Goal: Navigation & Orientation: Find specific page/section

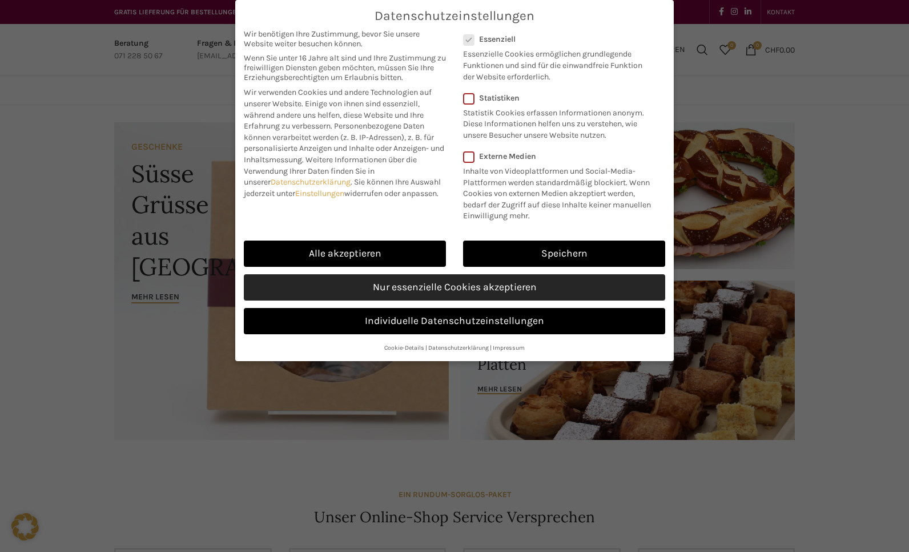
click at [440, 293] on link "Nur essenzielle Cookies akzeptieren" at bounding box center [455, 287] width 422 height 26
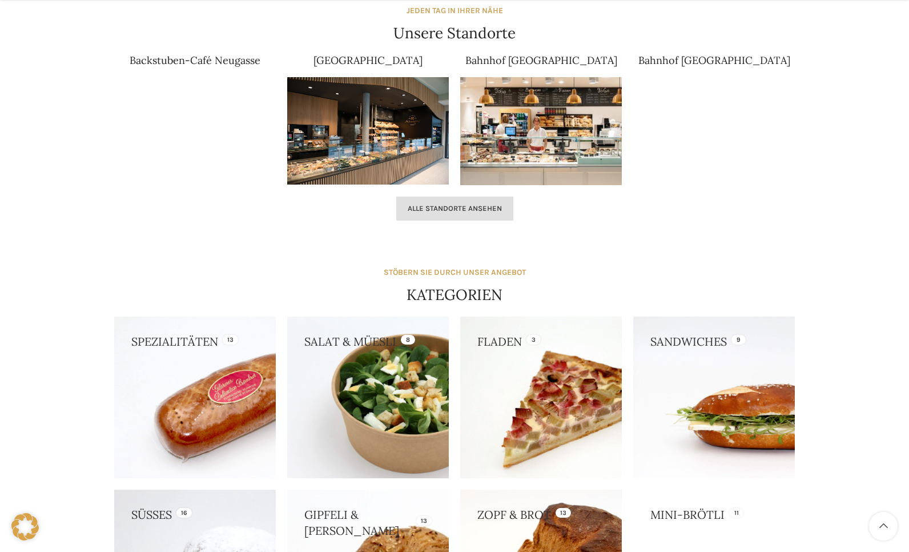
scroll to position [754, 0]
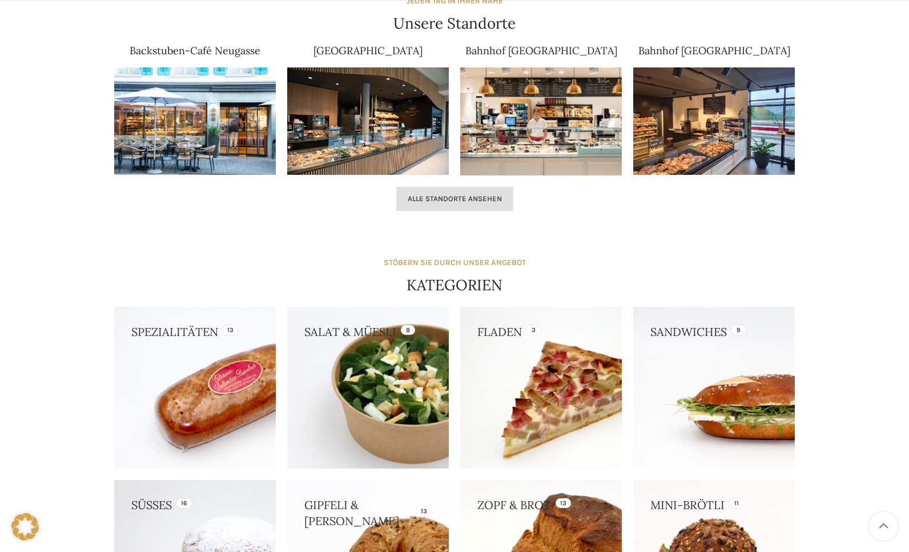
click at [481, 205] on link "Alle Standorte ansehen" at bounding box center [454, 199] width 117 height 24
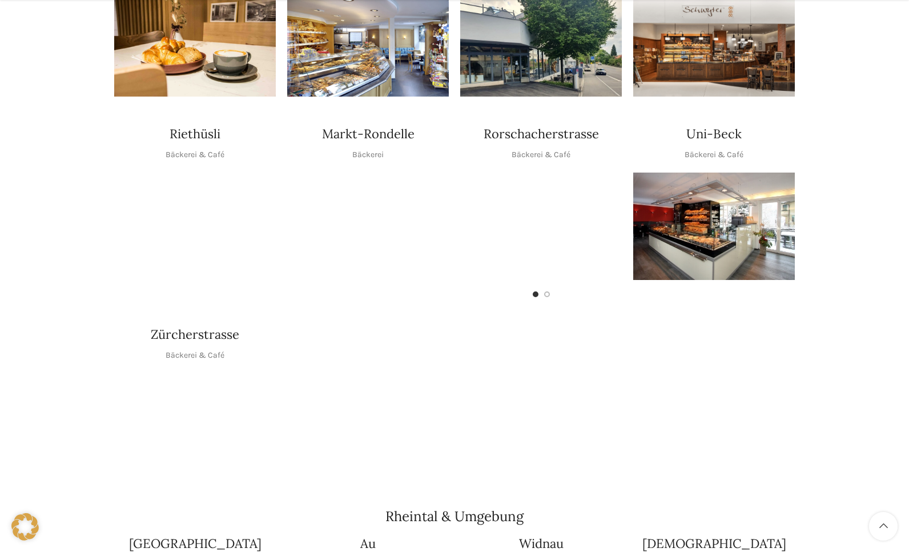
scroll to position [543, 0]
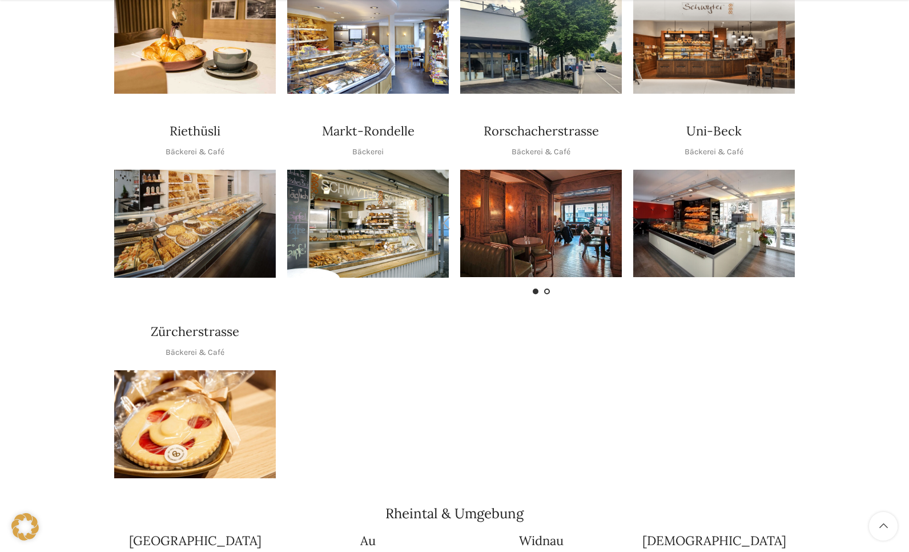
click at [546, 289] on span "Go to slide 2" at bounding box center [547, 292] width 6 height 6
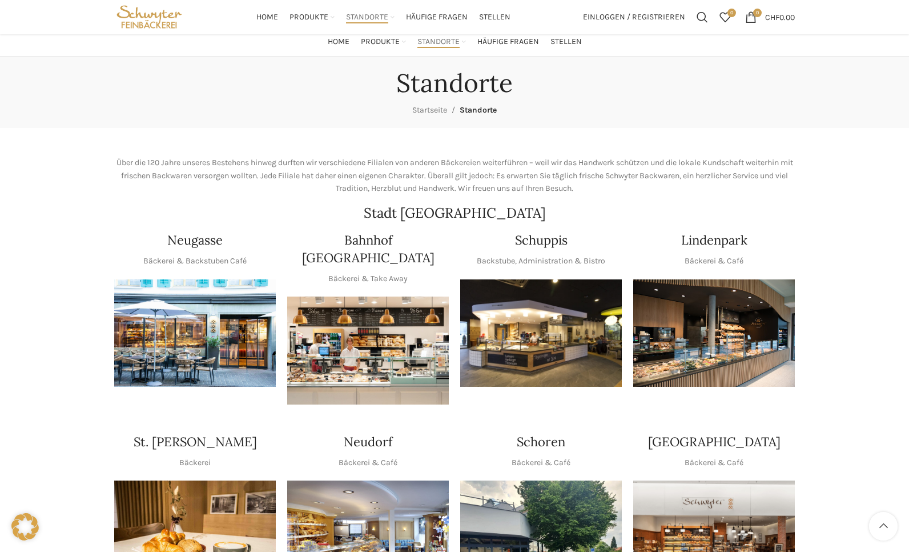
scroll to position [0, 0]
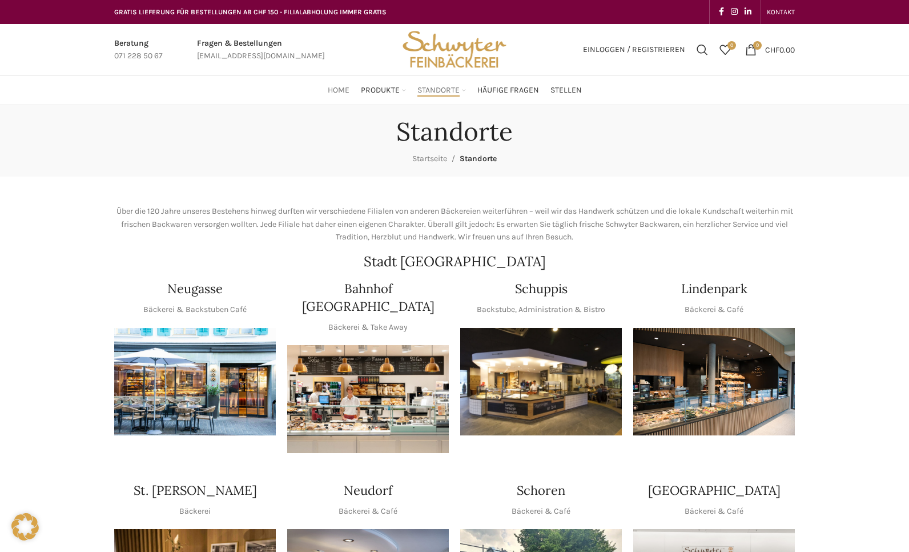
click at [343, 90] on span "Home" at bounding box center [339, 90] width 22 height 11
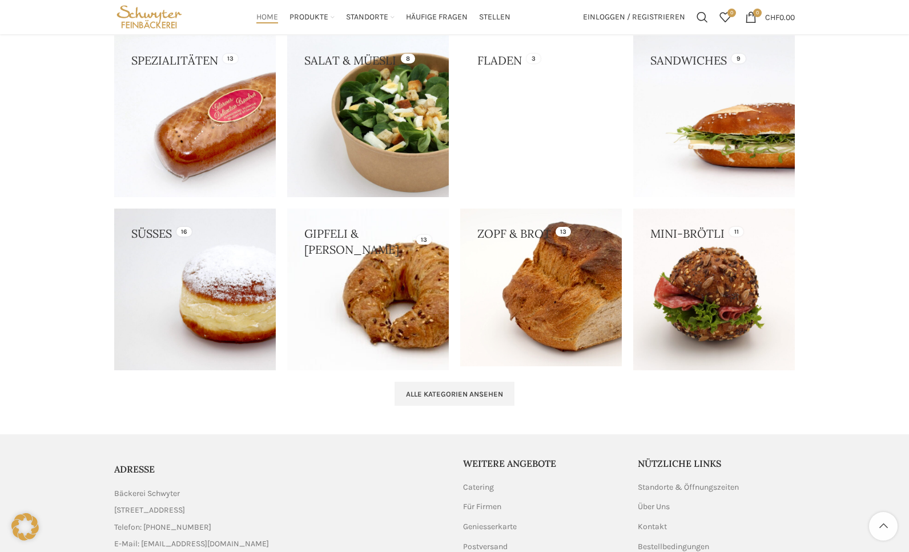
scroll to position [1124, 0]
